Goal: Submit feedback/report problem

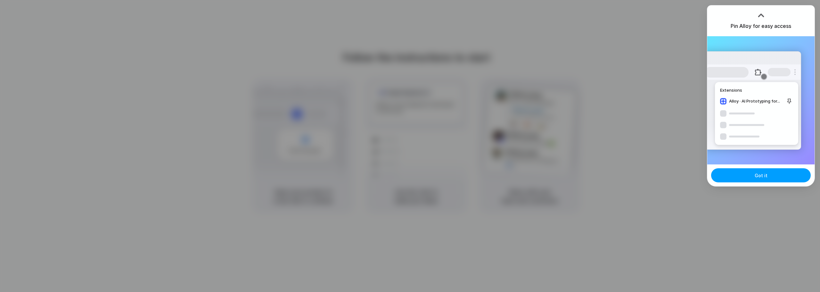
click at [772, 177] on button "Got it" at bounding box center [761, 175] width 100 height 14
